Goal: Task Accomplishment & Management: Use online tool/utility

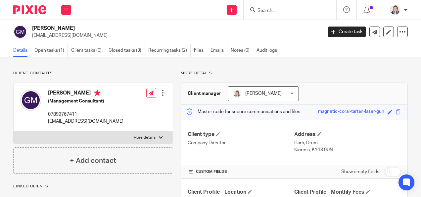
click at [256, 9] on div at bounding box center [288, 10] width 77 height 8
click at [274, 9] on input "Search" at bounding box center [287, 11] width 60 height 6
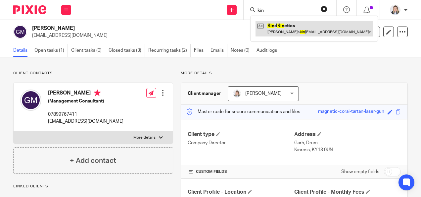
type input "kin"
click at [273, 27] on link at bounding box center [314, 28] width 117 height 15
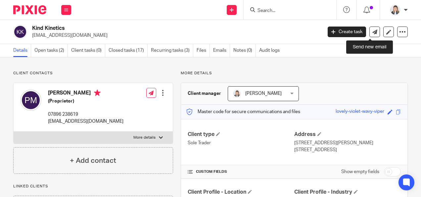
drag, startPoint x: 368, startPoint y: 32, endPoint x: 357, endPoint y: 40, distance: 14.3
click at [372, 32] on icon at bounding box center [374, 31] width 5 height 5
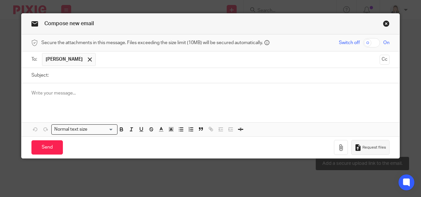
click at [363, 147] on span "Request files" at bounding box center [375, 147] width 24 height 5
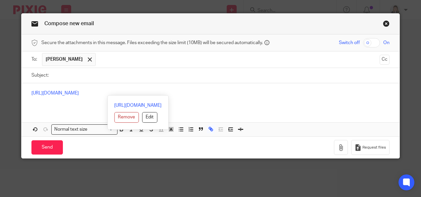
drag, startPoint x: 62, startPoint y: 82, endPoint x: 35, endPoint y: 81, distance: 26.5
click at [35, 81] on form "Secure the attachments in this message. Files exceeding the size limit (10MB) w…" at bounding box center [211, 96] width 378 height 124
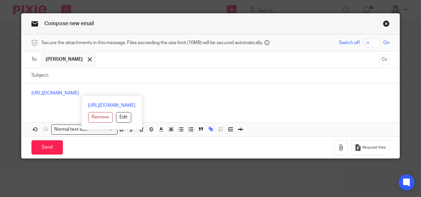
click at [23, 91] on div "[URL][DOMAIN_NAME]" at bounding box center [211, 96] width 378 height 26
drag, startPoint x: 118, startPoint y: 93, endPoint x: 143, endPoint y: 89, distance: 25.5
click at [215, 94] on div "[URL][DOMAIN_NAME]" at bounding box center [211, 96] width 378 height 26
copy link "[URL][DOMAIN_NAME]"
